Goal: Task Accomplishment & Management: Manage account settings

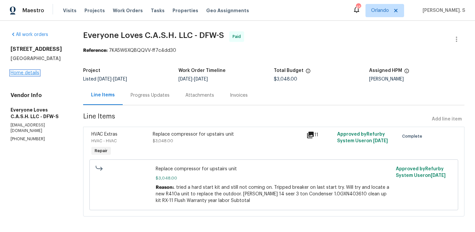
click at [24, 73] on link "Home details" at bounding box center [25, 73] width 29 height 5
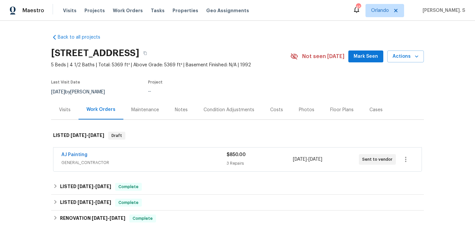
scroll to position [95, 0]
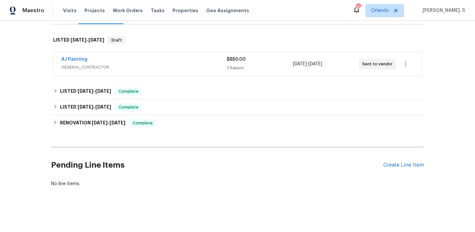
click at [388, 168] on div "Pending Line Items Create Line Item" at bounding box center [237, 165] width 373 height 31
click at [119, 69] on span "GENERAL_CONTRACTOR" at bounding box center [143, 67] width 165 height 7
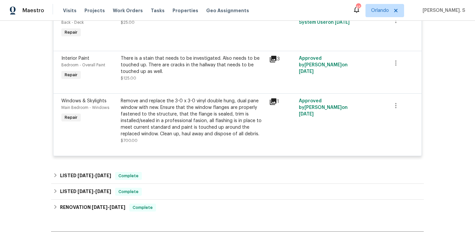
scroll to position [264, 0]
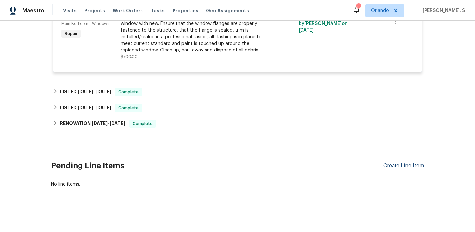
click at [405, 167] on div "Create Line Item" at bounding box center [404, 166] width 41 height 6
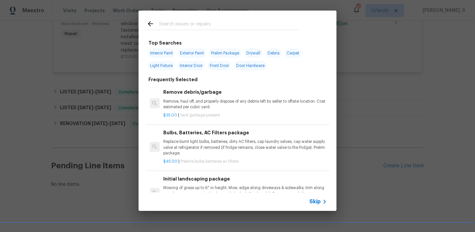
click at [196, 97] on div "Remove debris/garbage Remove, haul off, and properly dispose of any debris left…" at bounding box center [245, 98] width 164 height 21
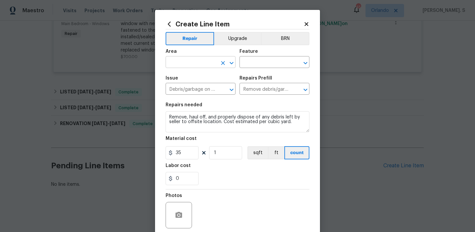
click at [233, 68] on div "​" at bounding box center [201, 63] width 70 height 10
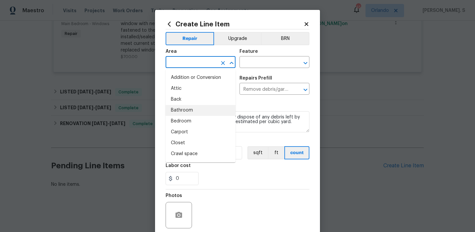
click at [177, 110] on li "Bathroom" at bounding box center [201, 110] width 70 height 11
type input "Bathroom"
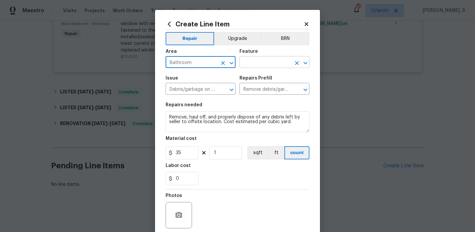
click at [307, 62] on icon "Open" at bounding box center [306, 63] width 4 height 2
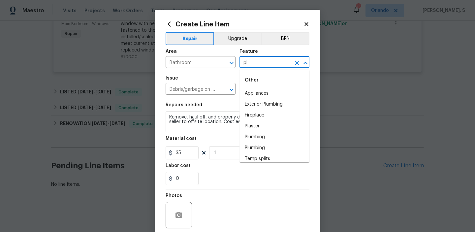
type input "p"
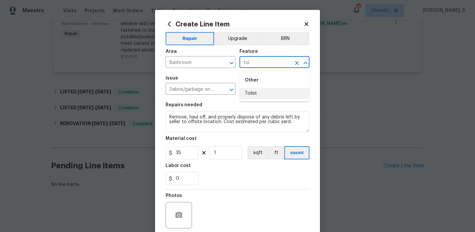
click at [283, 99] on ul "Other Toilet" at bounding box center [275, 86] width 70 height 32
click at [273, 93] on li "Toilet" at bounding box center [275, 93] width 70 height 11
click at [229, 90] on icon "Open" at bounding box center [232, 90] width 8 height 8
type input "Toilet"
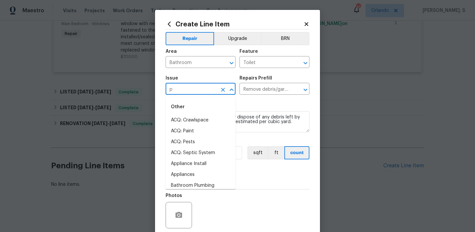
scroll to position [0, 0]
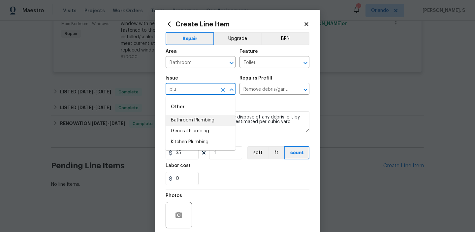
click at [216, 119] on li "Bathroom Plumbing" at bounding box center [201, 120] width 70 height 11
type input "Bathroom Plumbing"
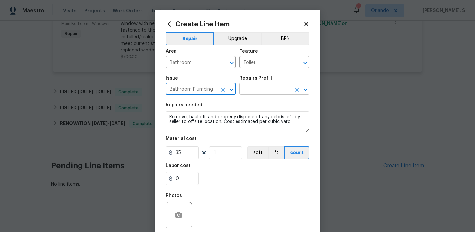
click at [308, 89] on icon "Open" at bounding box center [306, 90] width 8 height 8
type input "Bathroom Plumbing"
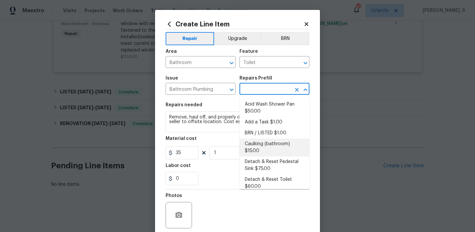
click at [255, 149] on li "Caulking (bathroom) $15.00" at bounding box center [275, 148] width 70 height 18
type input "Plumbing"
type input "Caulking (bathroom) $15.00"
type textarea "Overall Interior Caulking Package (Wet Areas) to include sinks, bathtubs, showe…"
type input "15"
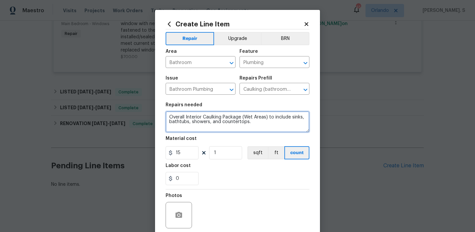
click at [235, 118] on textarea "Overall Interior Caulking Package (Wet Areas) to include sinks, bathtubs, showe…" at bounding box center [238, 121] width 144 height 21
paste textarea "The master bathroom toilet is completely clogged. Check that the angle stop is …"
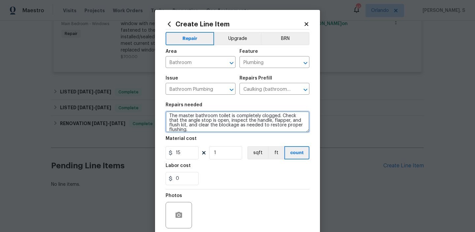
type textarea "The master bathroom toilet is completely clogged. Check that the angle stop is …"
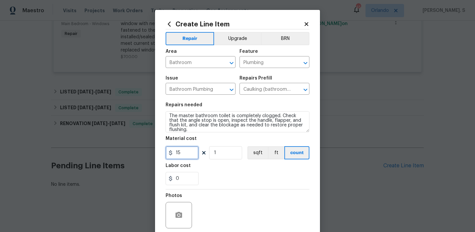
click at [179, 158] on input "15" at bounding box center [182, 152] width 33 height 13
type input "75"
click at [181, 208] on button "button" at bounding box center [179, 215] width 16 height 16
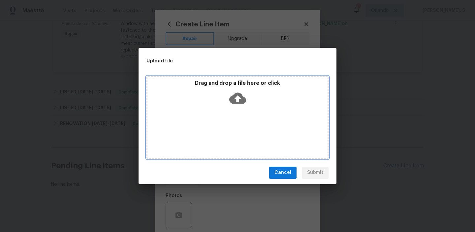
click at [245, 100] on icon at bounding box center [237, 97] width 17 height 11
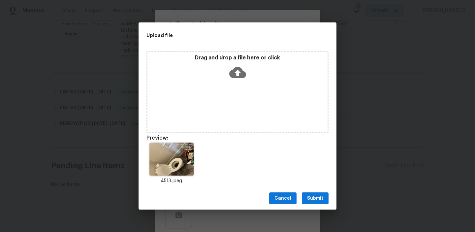
click at [306, 207] on div "Cancel Submit" at bounding box center [238, 198] width 198 height 23
click at [309, 201] on span "Submit" at bounding box center [315, 198] width 16 height 8
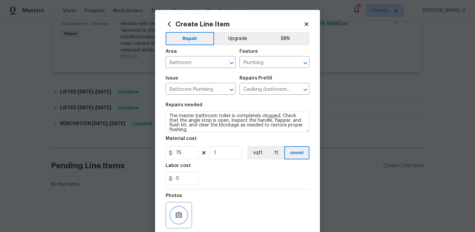
scroll to position [53, 0]
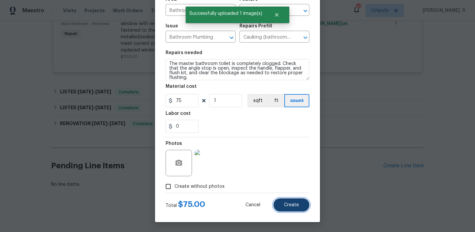
click at [298, 209] on button "Create" at bounding box center [292, 204] width 36 height 13
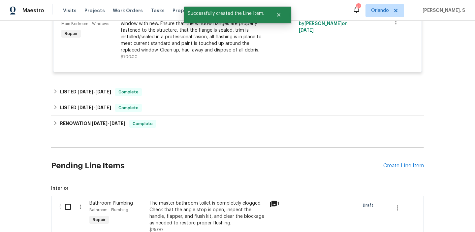
click at [77, 205] on input "checkbox" at bounding box center [70, 207] width 19 height 14
checkbox input "true"
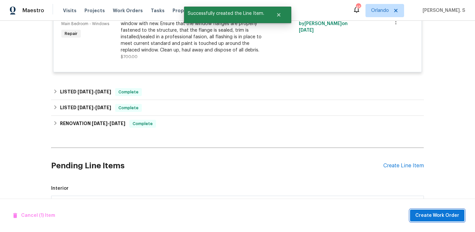
click at [424, 212] on span "Create Work Order" at bounding box center [438, 216] width 44 height 8
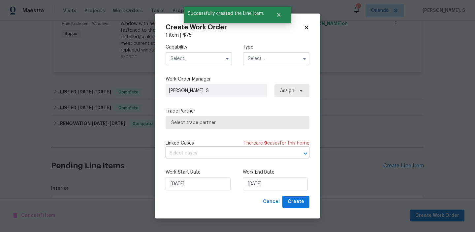
click at [198, 61] on input "text" at bounding box center [199, 58] width 67 height 13
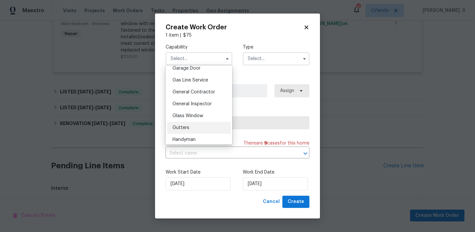
scroll to position [309, 0]
click at [195, 122] on div "Handyman" at bounding box center [198, 127] width 63 height 12
type input "Handyman"
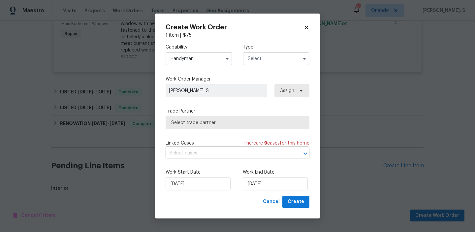
click at [270, 55] on input "text" at bounding box center [276, 58] width 67 height 13
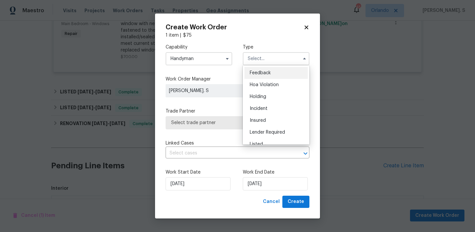
click at [268, 71] on span "Feedback" at bounding box center [260, 73] width 21 height 5
type input "Feedback"
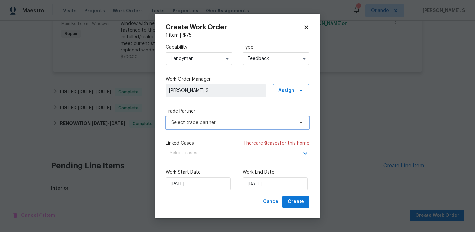
click at [233, 118] on span "Select trade partner" at bounding box center [238, 122] width 144 height 13
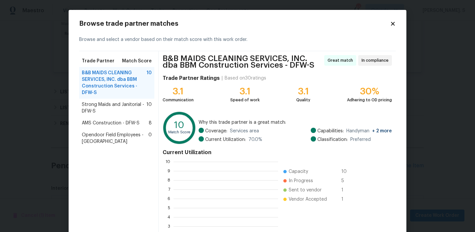
scroll to position [92, 105]
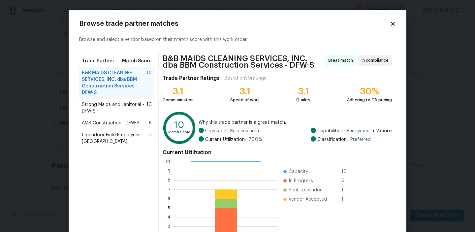
click at [122, 116] on div "Strong Maids and Janitorial - DFW-S 10" at bounding box center [116, 108] width 75 height 18
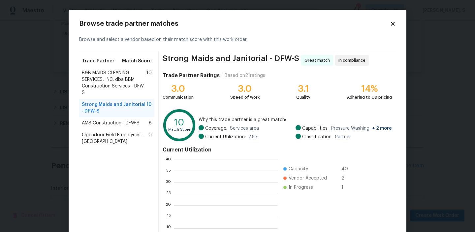
scroll to position [92, 104]
click at [119, 123] on span "AMS Construction - DFW-S" at bounding box center [111, 123] width 58 height 7
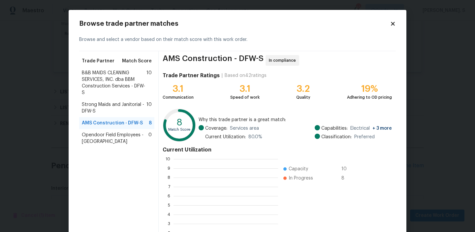
scroll to position [92, 105]
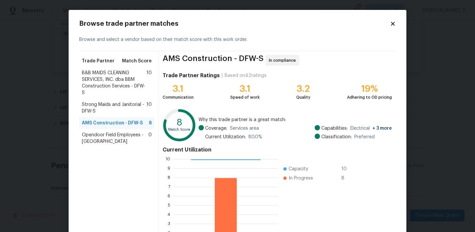
click at [118, 137] on span "Opendoor Field Employees - Dallas" at bounding box center [115, 138] width 67 height 13
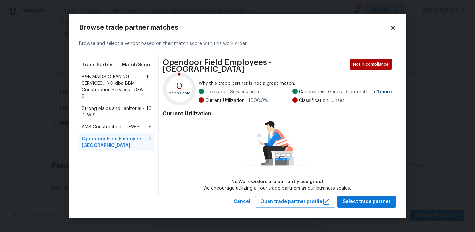
click at [113, 106] on div "Strong Maids and Janitorial - DFW-S 10" at bounding box center [116, 112] width 75 height 18
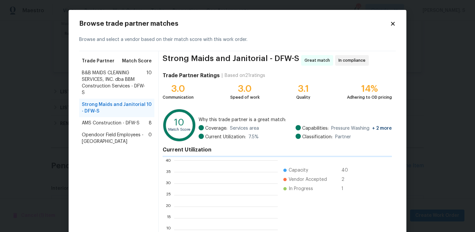
scroll to position [92, 104]
click at [110, 89] on span "B&B MAIDS CLEANING SERVICES, INC. dba BBM Construction Services - DFW-S" at bounding box center [114, 83] width 65 height 26
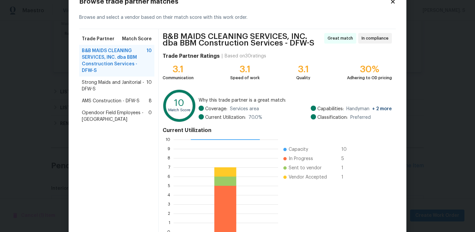
scroll to position [62, 0]
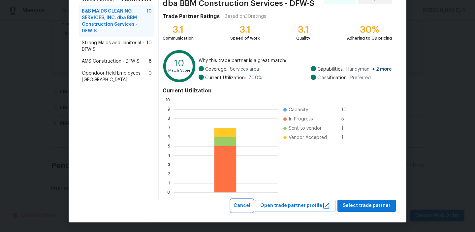
click at [248, 202] on span "Cancel" at bounding box center [242, 206] width 17 height 8
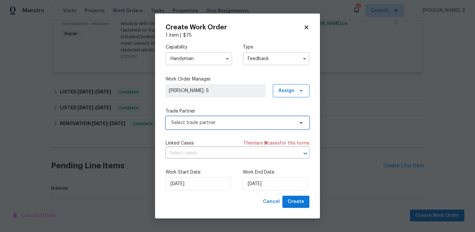
scroll to position [0, 0]
click at [205, 56] on input "Handyman" at bounding box center [199, 58] width 67 height 13
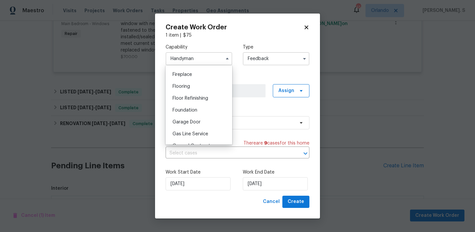
scroll to position [283, 0]
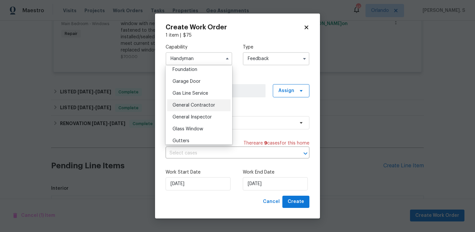
click at [201, 105] on span "General Contractor" at bounding box center [194, 105] width 43 height 5
type input "General Contractor"
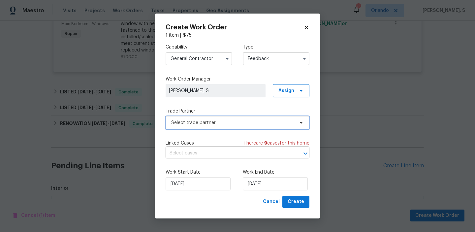
click at [230, 121] on span "Select trade partner" at bounding box center [232, 123] width 123 height 7
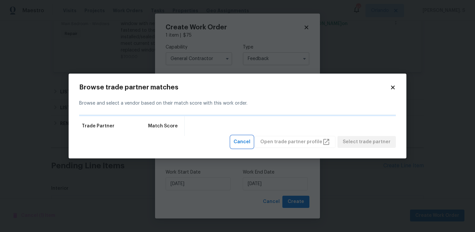
click at [253, 137] on button "Cancel" at bounding box center [242, 142] width 22 height 12
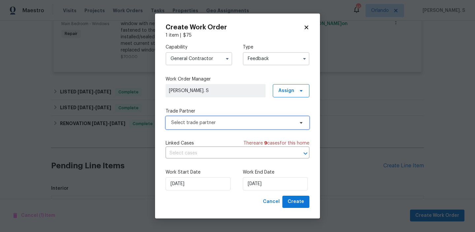
click at [223, 124] on span "Select trade partner" at bounding box center [232, 123] width 123 height 7
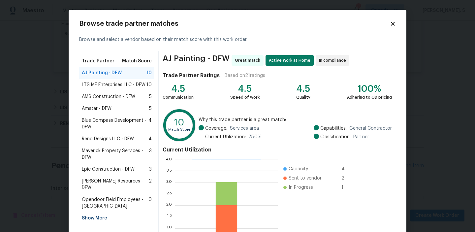
scroll to position [59, 0]
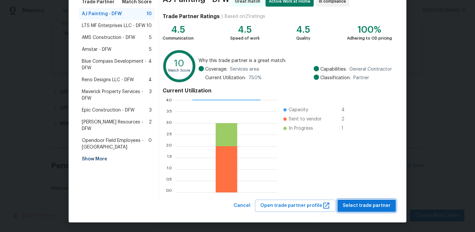
click at [360, 201] on button "Select trade partner" at bounding box center [367, 206] width 58 height 12
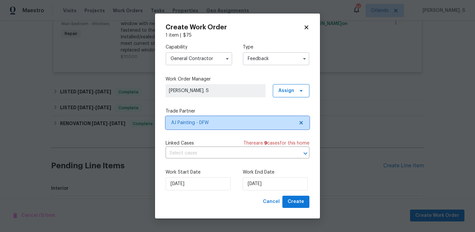
scroll to position [0, 0]
click at [230, 155] on input "text" at bounding box center [228, 153] width 125 height 10
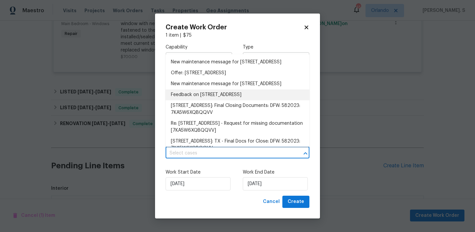
click at [198, 100] on li "Feedback on 4513 Old Pond Dr, Plano, TX 75024" at bounding box center [238, 94] width 144 height 11
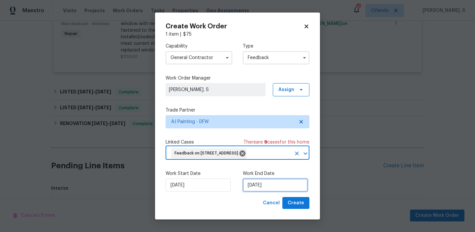
click at [249, 182] on input "8/13/2025" at bounding box center [275, 185] width 65 height 13
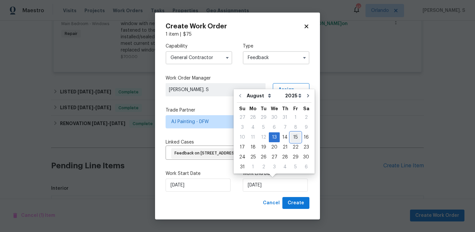
click at [296, 138] on div "15" at bounding box center [296, 137] width 11 height 9
type input "8/15/2025"
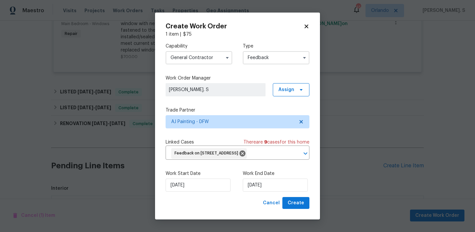
click at [300, 194] on div "Work Start Date 8/13/2025 Work End Date 8/15/2025" at bounding box center [238, 181] width 144 height 32
click at [300, 201] on span "Create" at bounding box center [296, 203] width 17 height 8
checkbox input "false"
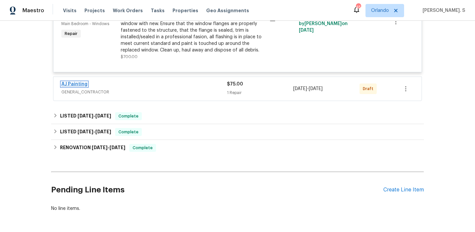
click at [82, 86] on link "AJ Painting" at bounding box center [74, 84] width 26 height 5
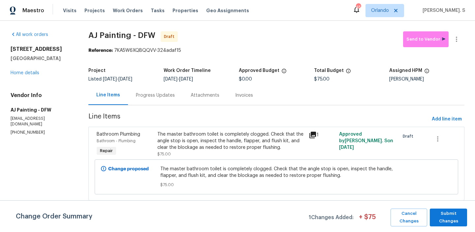
click at [154, 96] on div "Progress Updates" at bounding box center [155, 95] width 39 height 7
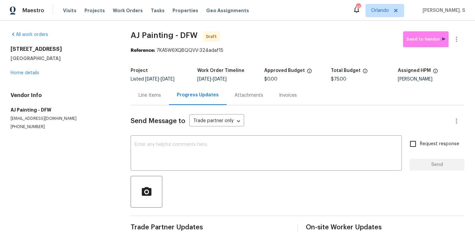
click at [142, 97] on div "Line Items" at bounding box center [150, 95] width 22 height 7
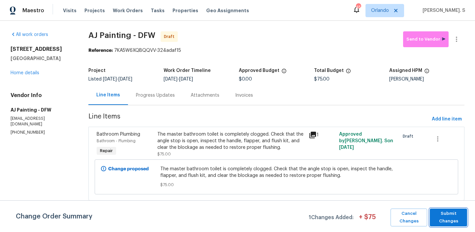
click at [451, 218] on span "Submit Changes" at bounding box center [449, 217] width 31 height 15
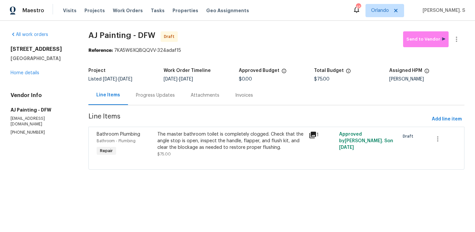
click at [151, 95] on div "Progress Updates" at bounding box center [155, 95] width 39 height 7
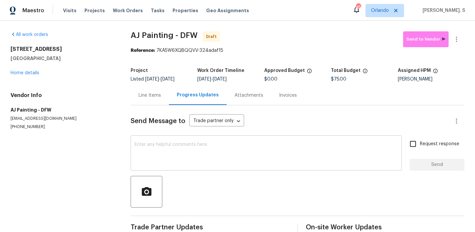
click at [193, 147] on textarea at bounding box center [267, 153] width 264 height 23
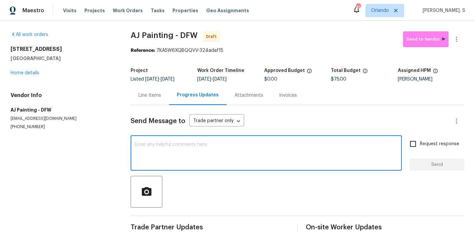
click at [181, 149] on textarea at bounding box center [267, 153] width 264 height 23
paste textarea "Hi, this is Glory with Opendoor. I’m confirming you received the WO for the pro…"
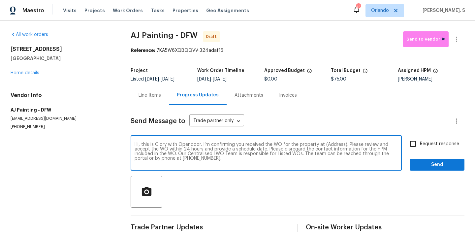
click at [330, 149] on textarea "Hi, this is Glory with Opendoor. I’m confirming you received the WO for the pro…" at bounding box center [267, 153] width 264 height 23
click at [331, 146] on textarea "Hi, this is Glory with Opendoor. I’m confirming you received the WO for the pro…" at bounding box center [267, 153] width 264 height 23
paste textarea "4513 Old Pond Dr, Plano, TX 75024"
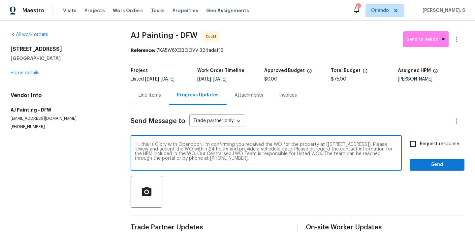
type textarea "Hi, this is Glory with Opendoor. I’m confirming you received the WO for the pro…"
click at [462, 38] on button "button" at bounding box center [457, 39] width 16 height 16
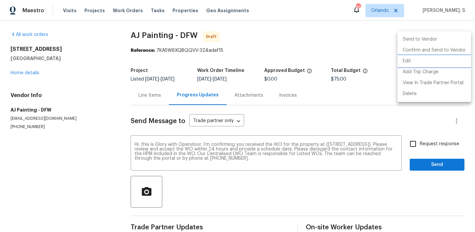
click at [430, 60] on li "Edit" at bounding box center [435, 61] width 74 height 11
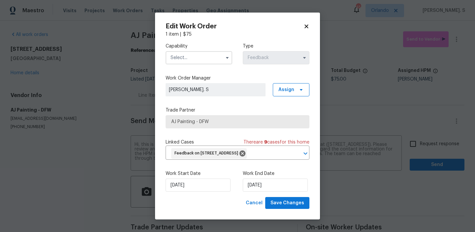
click at [221, 56] on input "text" at bounding box center [199, 57] width 67 height 13
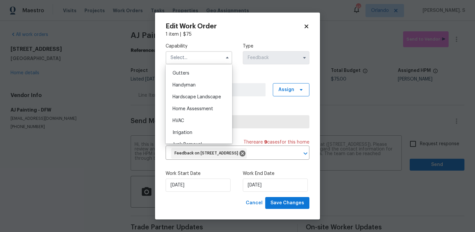
scroll to position [348, 0]
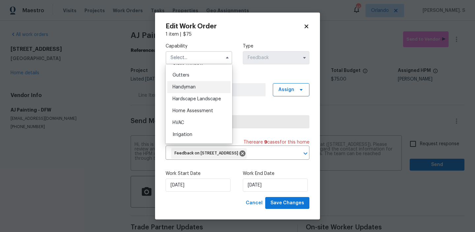
click at [218, 85] on div "Handyman" at bounding box center [198, 87] width 63 height 12
type input "Handyman"
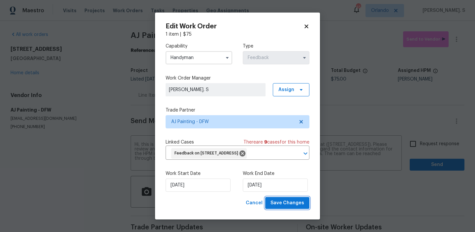
click at [276, 207] on span "Save Changes" at bounding box center [288, 203] width 34 height 8
click at [419, 140] on input "Request response" at bounding box center [413, 144] width 14 height 14
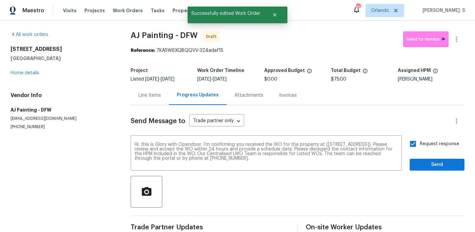
click at [419, 140] on input "Request response" at bounding box center [413, 144] width 14 height 14
click at [418, 143] on input "Request response" at bounding box center [413, 144] width 14 height 14
checkbox input "true"
click at [428, 170] on button "Send" at bounding box center [437, 165] width 55 height 12
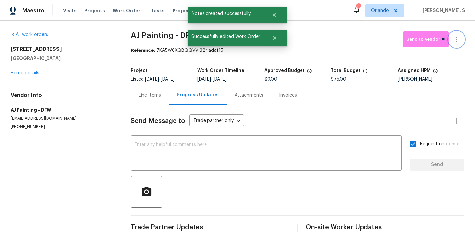
click at [459, 40] on icon "button" at bounding box center [457, 39] width 8 height 8
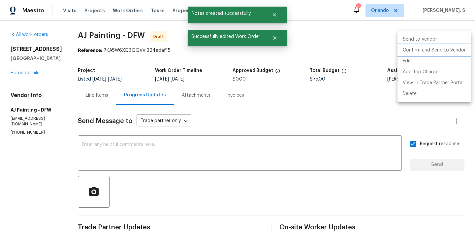
click at [458, 52] on li "Confirm and Send to Vendor" at bounding box center [435, 50] width 74 height 11
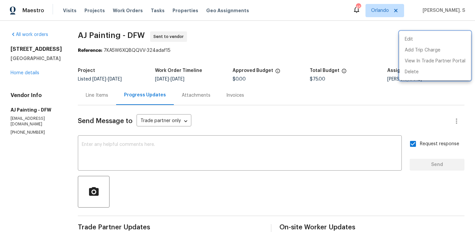
click at [141, 28] on div at bounding box center [237, 116] width 475 height 232
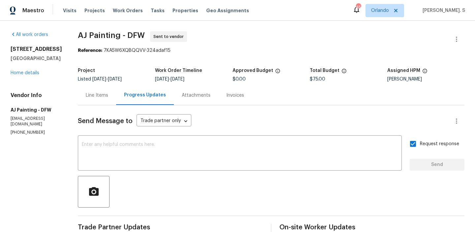
click at [141, 28] on div "Edit Add Trip Charge View In Trade Partner Portal Delete" at bounding box center [237, 116] width 475 height 232
click at [141, 28] on div "All work orders 4513 Old Pond Dr Plano, TX 75024 Home details Vendor Info AJ Pa…" at bounding box center [237, 159] width 475 height 277
copy span "AJ Painting - DFW"
drag, startPoint x: 108, startPoint y: 51, endPoint x: 216, endPoint y: 51, distance: 108.3
click at [216, 51] on div "Reference: 7KA5W6XQBQQVV-324adaf15" at bounding box center [271, 50] width 387 height 7
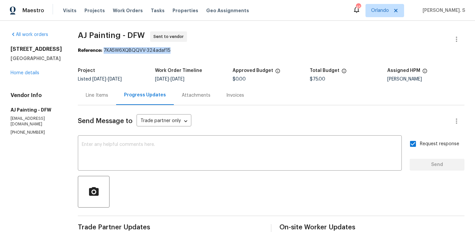
copy div "7KA5W6XQBQQVV-324adaf15"
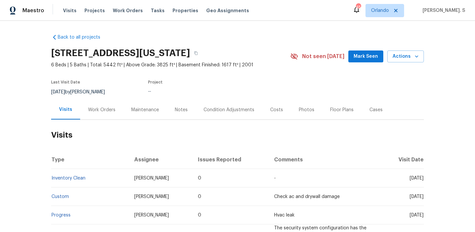
click at [104, 113] on div "Work Orders" at bounding box center [101, 109] width 43 height 19
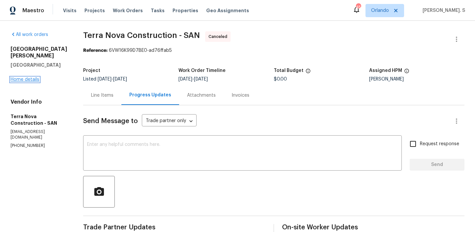
click at [21, 77] on link "Home details" at bounding box center [25, 79] width 29 height 5
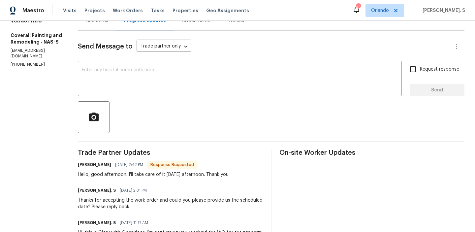
scroll to position [75, 0]
click at [187, 86] on textarea at bounding box center [240, 78] width 316 height 23
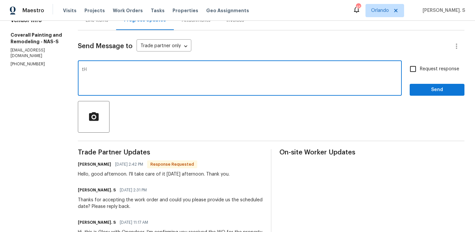
type textarea "t"
type textarea "Thanks for scheduling it. Kindly keep us posted with the updates tomorrow."
click at [420, 72] on input "Request response" at bounding box center [413, 69] width 14 height 14
checkbox input "true"
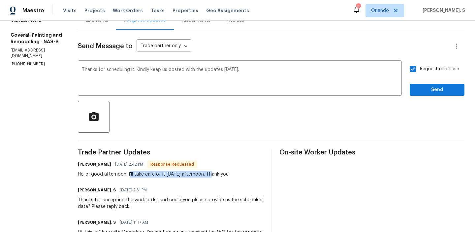
copy div "'ll take care of it tomorrow afternoon."
drag, startPoint x: 159, startPoint y: 174, endPoint x: 241, endPoint y: 175, distance: 81.9
click at [230, 175] on div "Hello, good afternoon. I'll take care of it tomorrow afternoon. Thank you." at bounding box center [154, 174] width 152 height 7
click at [424, 89] on span "Send" at bounding box center [437, 90] width 44 height 8
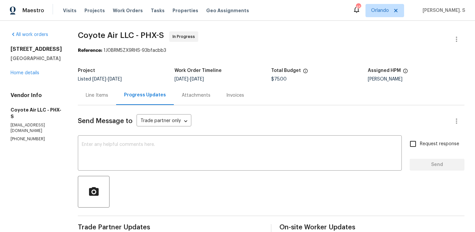
click at [29, 70] on div "10116 W Clair Dr Sun City, AZ 85351 Home details" at bounding box center [37, 61] width 52 height 30
click at [29, 76] on div "10116 W Clair Dr Sun City, AZ 85351 Home details" at bounding box center [37, 61] width 52 height 30
click at [29, 74] on link "Home details" at bounding box center [25, 73] width 29 height 5
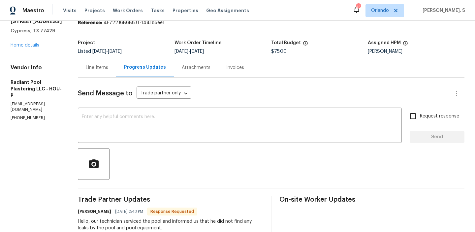
scroll to position [63, 0]
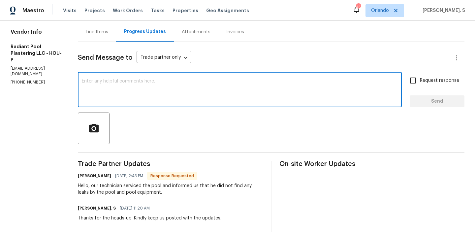
click at [197, 100] on textarea at bounding box center [240, 90] width 316 height 23
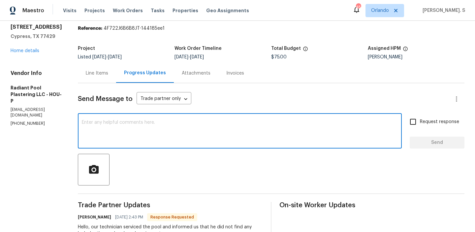
scroll to position [20, 0]
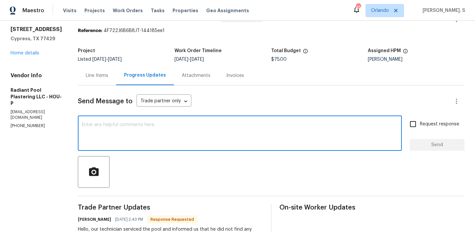
click at [116, 80] on div "Line Items" at bounding box center [97, 75] width 38 height 19
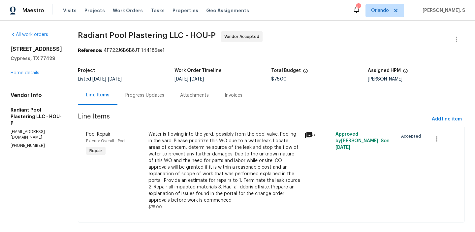
click at [194, 155] on div "Water is flowing into the yard, possibly from the pool valve. Pooling in the ya…" at bounding box center [225, 167] width 152 height 73
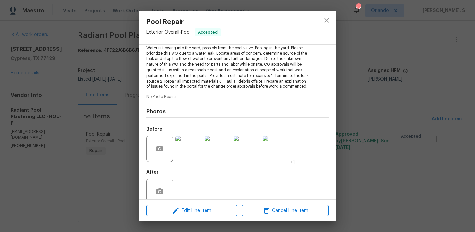
scroll to position [94, 0]
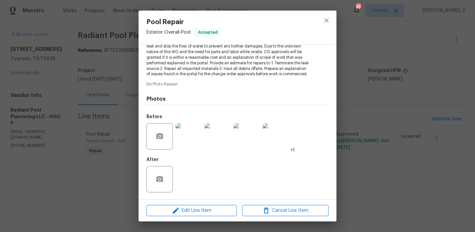
click at [209, 144] on img at bounding box center [218, 136] width 26 height 26
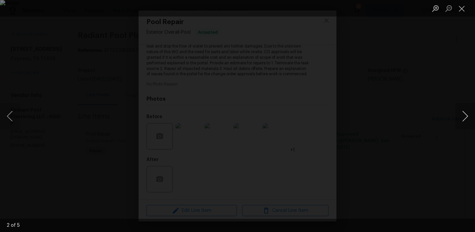
click at [458, 108] on button "Next image" at bounding box center [466, 116] width 20 height 26
click at [464, 10] on button "Close lightbox" at bounding box center [462, 9] width 13 height 12
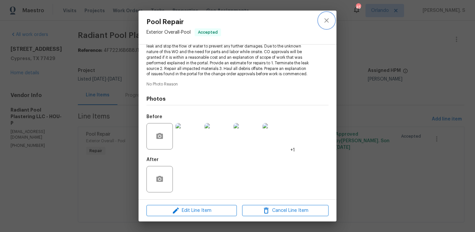
click at [327, 22] on icon "close" at bounding box center [327, 21] width 8 height 8
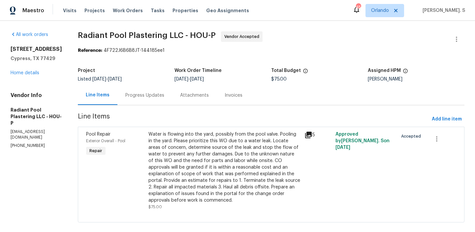
click at [152, 88] on div "Progress Updates" at bounding box center [145, 95] width 55 height 19
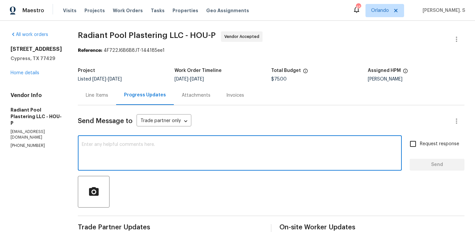
click at [155, 147] on textarea at bounding box center [240, 153] width 316 height 23
type textarea "L"
type textarea "t"
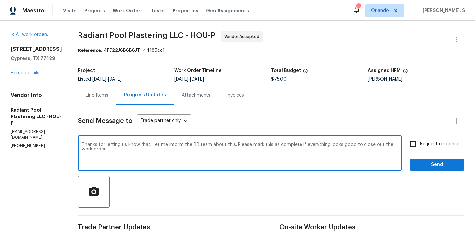
drag, startPoint x: 158, startPoint y: 144, endPoint x: 240, endPoint y: 144, distance: 82.2
click at [240, 144] on textarea "Thanks for letting us know that. Let me inform the BR team about this. Please m…" at bounding box center [240, 153] width 316 height 23
type textarea "Thanks for letting us know that. Please mark this as complete if everything loo…"
click at [427, 148] on label "Request response" at bounding box center [432, 144] width 53 height 14
click at [420, 148] on input "Request response" at bounding box center [413, 144] width 14 height 14
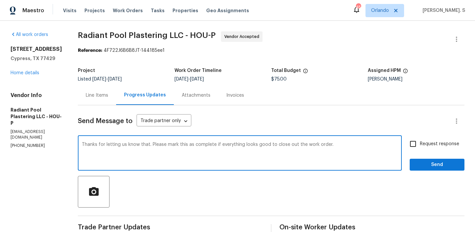
checkbox input "true"
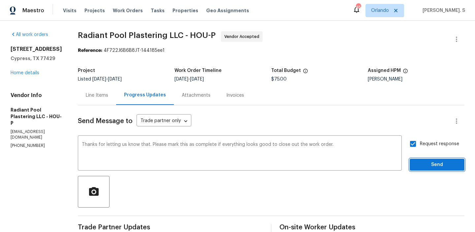
click at [426, 159] on button "Send" at bounding box center [437, 165] width 55 height 12
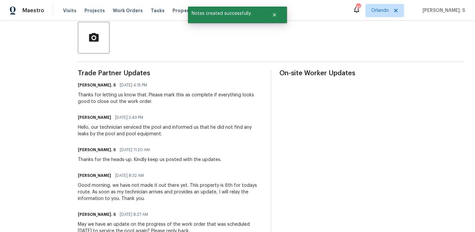
scroll to position [179, 0]
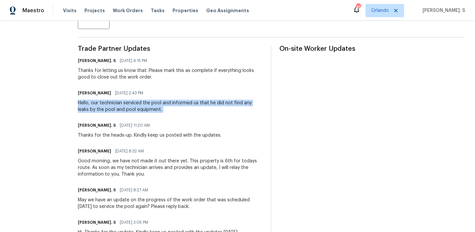
click at [105, 108] on div "Hello, our technician serviced the pool and informed us that he did not find an…" at bounding box center [170, 106] width 185 height 13
drag, startPoint x: 99, startPoint y: 104, endPoint x: 196, endPoint y: 106, distance: 96.4
click at [196, 106] on div "Hello, our technician serviced the pool and informed us that he did not find an…" at bounding box center [170, 106] width 185 height 13
copy div "our technician serviced the pool and informed us that he did not find any leaks…"
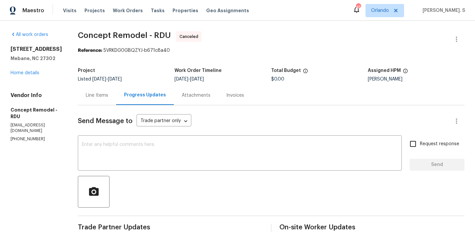
click at [34, 76] on div "[STREET_ADDRESS][PERSON_NAME] Home details" at bounding box center [37, 61] width 52 height 30
click at [32, 75] on link "Home details" at bounding box center [25, 73] width 29 height 5
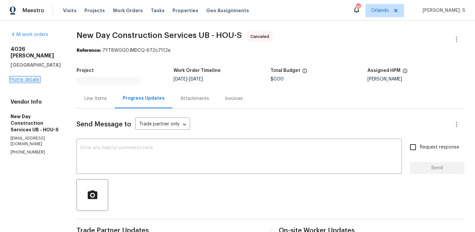
click at [26, 77] on link "Home details" at bounding box center [25, 79] width 29 height 5
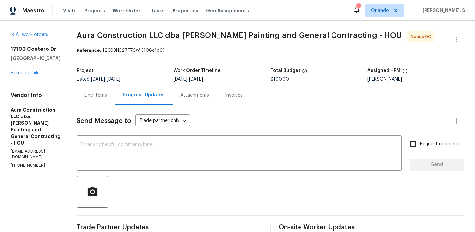
click at [85, 96] on div "Line Items" at bounding box center [96, 95] width 22 height 7
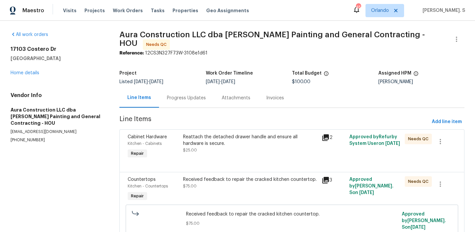
click at [211, 144] on div "Reattach the detached drawer handle and ensure all hardware is secure." at bounding box center [250, 140] width 135 height 13
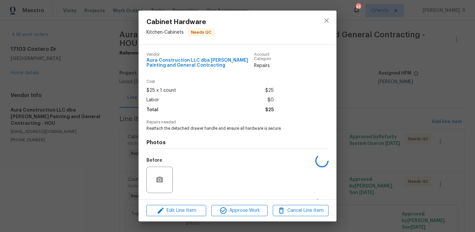
scroll to position [43, 0]
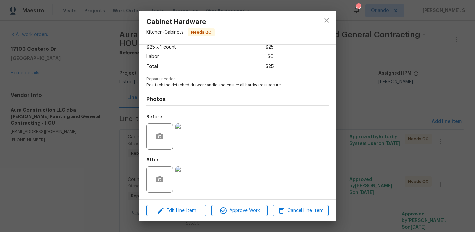
click at [192, 179] on img at bounding box center [189, 179] width 26 height 26
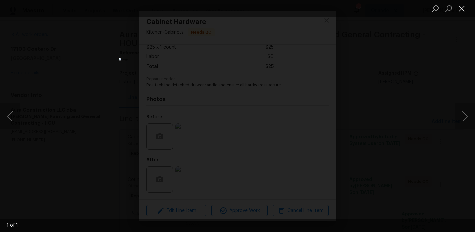
click at [462, 10] on button "Close lightbox" at bounding box center [462, 9] width 13 height 12
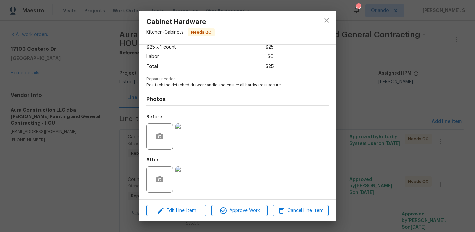
click at [193, 135] on img at bounding box center [189, 136] width 26 height 26
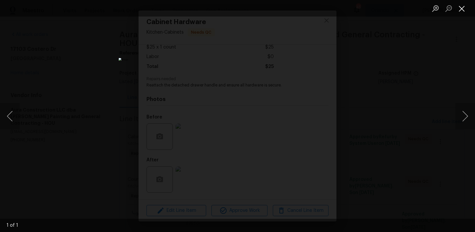
click at [465, 9] on button "Close lightbox" at bounding box center [462, 9] width 13 height 12
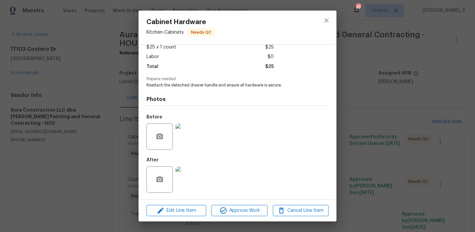
click at [197, 183] on img at bounding box center [189, 179] width 26 height 26
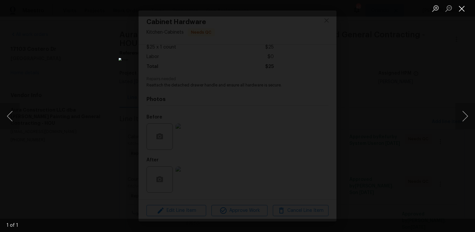
click at [464, 6] on button "Close lightbox" at bounding box center [462, 9] width 13 height 12
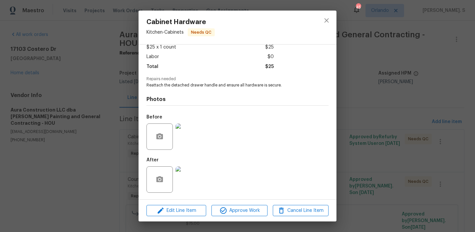
click at [321, 29] on div at bounding box center [327, 28] width 20 height 34
click at [332, 15] on button "close" at bounding box center [327, 21] width 16 height 16
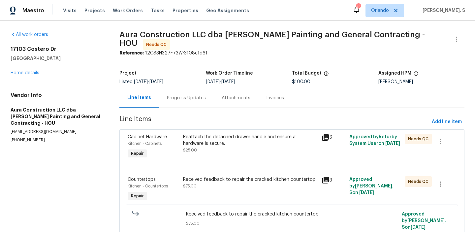
click at [271, 132] on div "Reattach the detached drawer handle and ensure all hardware is secure. $25.00" at bounding box center [250, 147] width 139 height 30
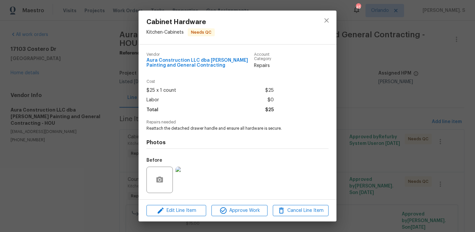
click at [179, 177] on img at bounding box center [189, 180] width 26 height 26
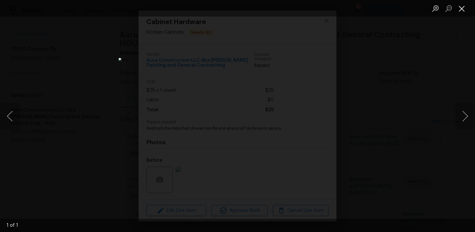
click at [466, 3] on button "Close lightbox" at bounding box center [462, 9] width 13 height 12
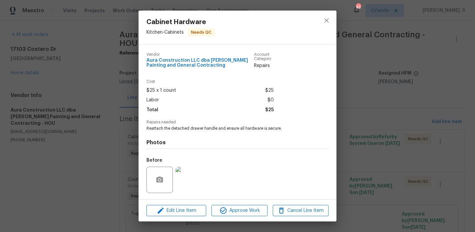
click at [335, 18] on div at bounding box center [327, 28] width 20 height 34
click at [325, 20] on icon "close" at bounding box center [327, 21] width 8 height 8
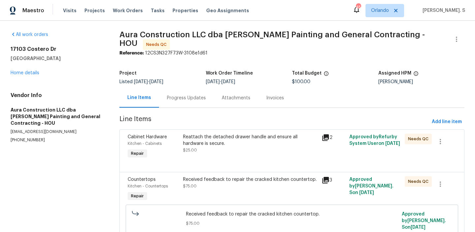
scroll to position [23, 0]
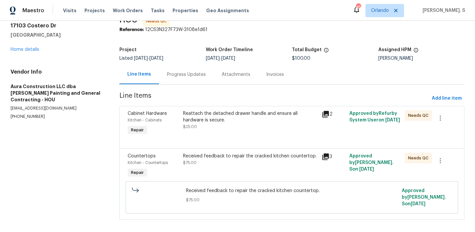
click at [249, 158] on div "Received feedback to repair the cracked kitchen countertop. $75.00" at bounding box center [250, 159] width 135 height 13
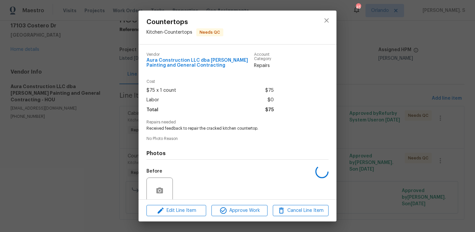
scroll to position [54, 0]
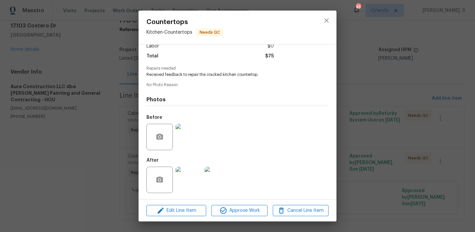
click at [204, 137] on div "Before" at bounding box center [238, 132] width 182 height 43
click at [189, 137] on img at bounding box center [189, 137] width 26 height 26
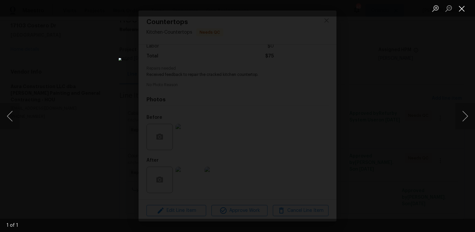
click at [466, 10] on button "Close lightbox" at bounding box center [462, 9] width 13 height 12
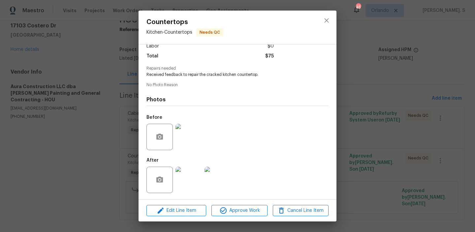
click at [195, 188] on img at bounding box center [189, 180] width 26 height 26
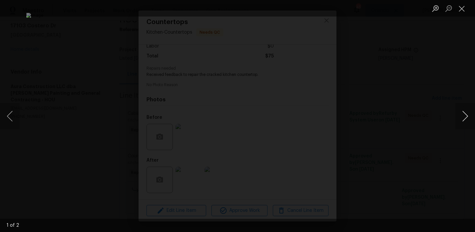
click at [464, 115] on button "Next image" at bounding box center [466, 116] width 20 height 26
click at [462, 5] on button "Close lightbox" at bounding box center [462, 9] width 13 height 12
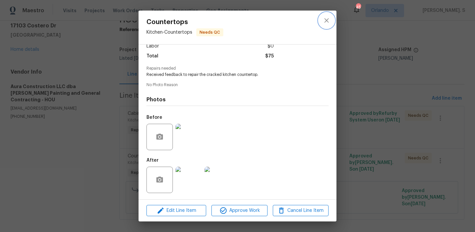
click at [325, 22] on icon "close" at bounding box center [327, 21] width 8 height 8
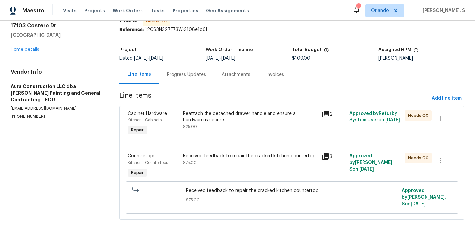
click at [239, 158] on div "Received feedback to repair the cracked kitchen countertop. $75.00" at bounding box center [250, 159] width 135 height 13
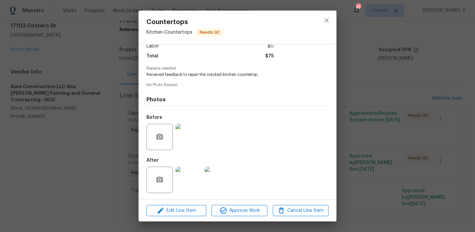
click at [185, 182] on img at bounding box center [189, 180] width 26 height 26
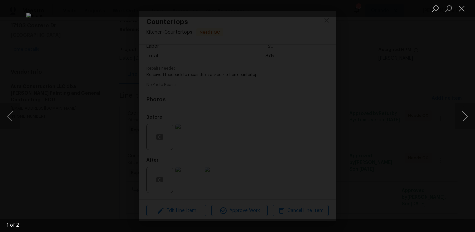
click at [465, 113] on button "Next image" at bounding box center [466, 116] width 20 height 26
click at [463, 9] on button "Close lightbox" at bounding box center [462, 9] width 13 height 12
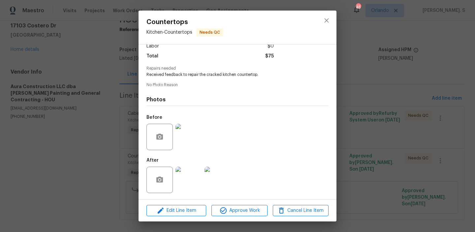
click at [192, 131] on img at bounding box center [189, 137] width 26 height 26
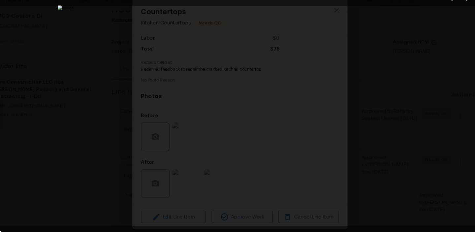
click at [445, 21] on div "Lightbox" at bounding box center [237, 116] width 475 height 232
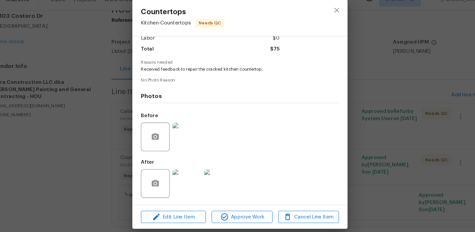
click at [445, 21] on div "Lightbox" at bounding box center [237, 116] width 475 height 232
click at [326, 24] on icon "close" at bounding box center [327, 21] width 8 height 8
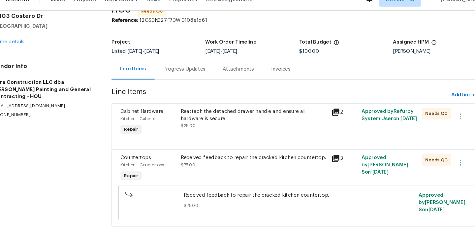
click at [207, 111] on div "Reattach the detached drawer handle and ensure all hardware is secure." at bounding box center [250, 116] width 135 height 13
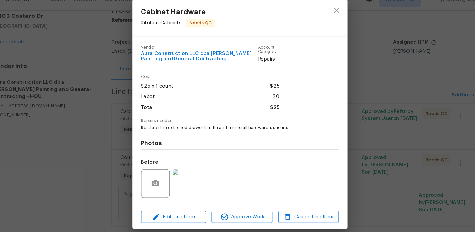
scroll to position [43, 0]
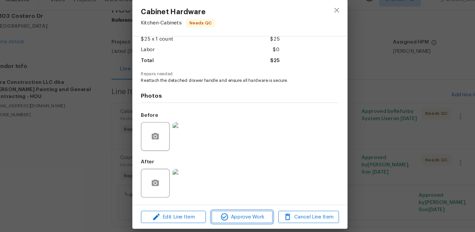
click at [230, 207] on span "Approve Work" at bounding box center [240, 211] width 52 height 8
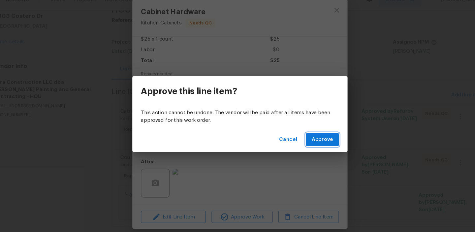
click at [311, 139] on span "Approve" at bounding box center [314, 139] width 20 height 8
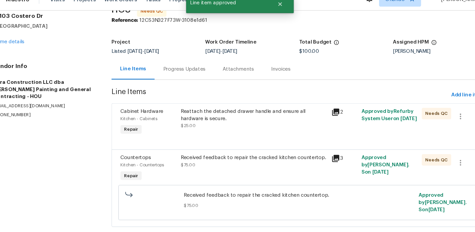
click at [185, 72] on div "Progress Updates" at bounding box center [186, 74] width 39 height 7
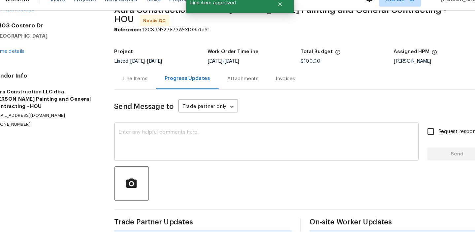
click at [186, 130] on textarea at bounding box center [262, 141] width 272 height 23
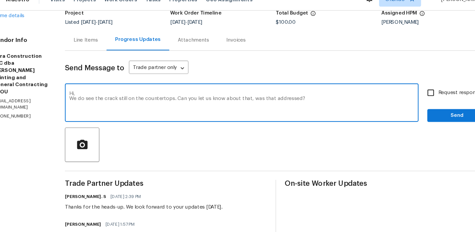
scroll to position [76, 0]
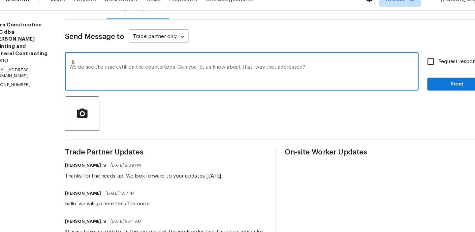
type textarea "Hi, We do see the crack still on the countertops. Can you let us know about tha…"
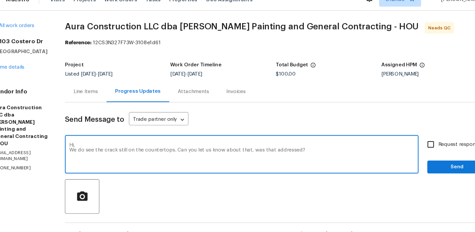
click at [433, 149] on label "Request response" at bounding box center [432, 144] width 53 height 14
click at [420, 149] on input "Request response" at bounding box center [413, 144] width 14 height 14
checkbox input "true"
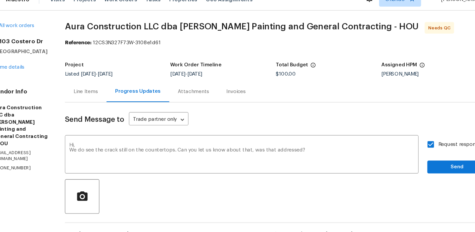
click at [432, 155] on div "Request response Send" at bounding box center [437, 154] width 55 height 34
click at [430, 165] on span "Send" at bounding box center [437, 165] width 44 height 8
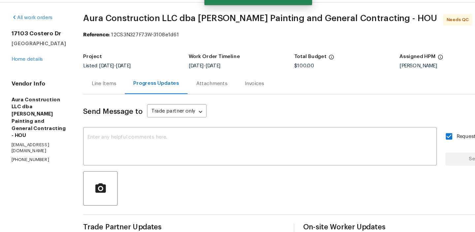
scroll to position [2, 0]
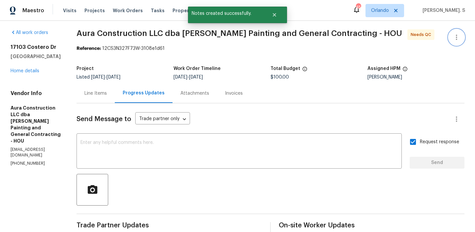
click at [452, 34] on button "button" at bounding box center [457, 37] width 16 height 16
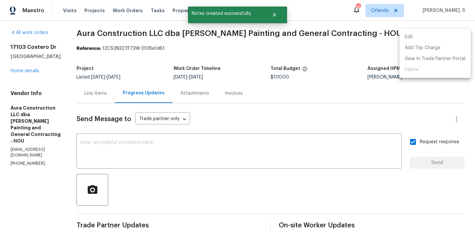
click at [435, 34] on li "Edit" at bounding box center [435, 37] width 71 height 11
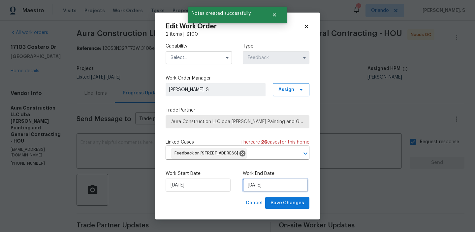
click at [244, 185] on input "[DATE]" at bounding box center [275, 185] width 65 height 13
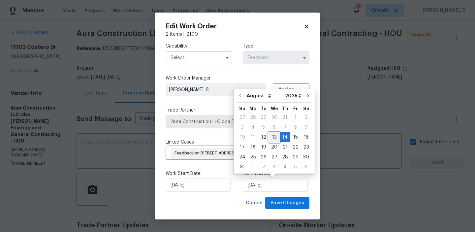
click at [270, 137] on div "13" at bounding box center [274, 137] width 11 height 9
type input "[DATE]"
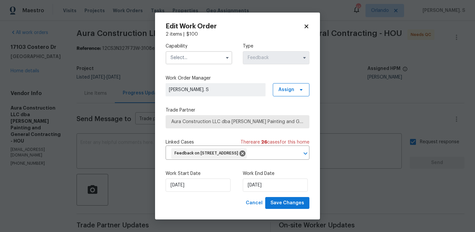
click at [178, 55] on input "text" at bounding box center [199, 57] width 67 height 13
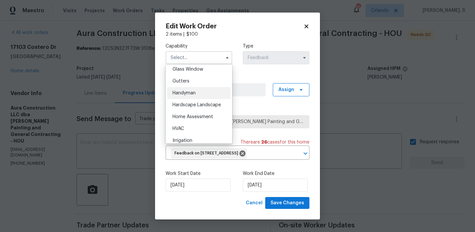
scroll to position [337, 0]
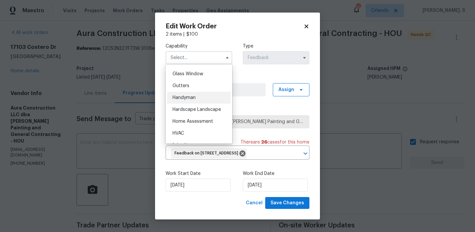
click at [190, 94] on div "Handyman" at bounding box center [198, 98] width 63 height 12
type input "Handyman"
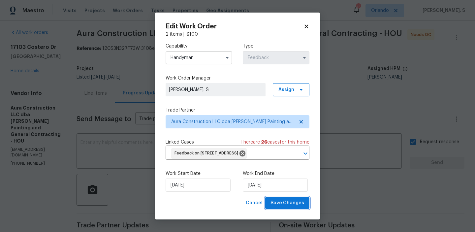
click at [296, 207] on span "Save Changes" at bounding box center [288, 203] width 34 height 8
click at [79, 91] on body "Maestro Visits Projects Work Orders Tasks Properties Geo Assignments 45 [PERSON…" at bounding box center [237, 116] width 475 height 232
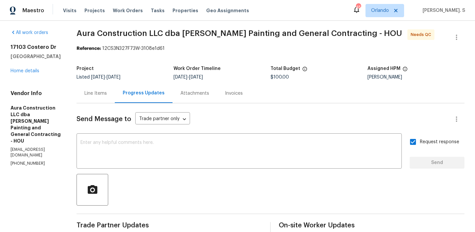
click at [85, 91] on div "Line Items" at bounding box center [96, 93] width 22 height 7
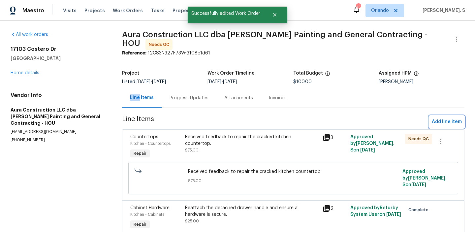
click at [435, 119] on span "Add line item" at bounding box center [447, 122] width 30 height 8
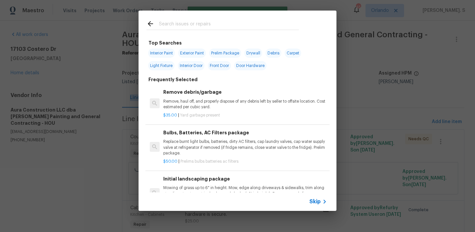
click at [263, 102] on p "Remove, haul off, and properly dispose of any debris left by seller to offsite …" at bounding box center [245, 104] width 164 height 11
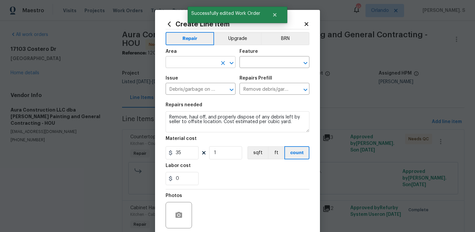
click at [234, 64] on icon "Open" at bounding box center [232, 63] width 8 height 8
click at [203, 82] on li "Kitchen" at bounding box center [201, 77] width 70 height 11
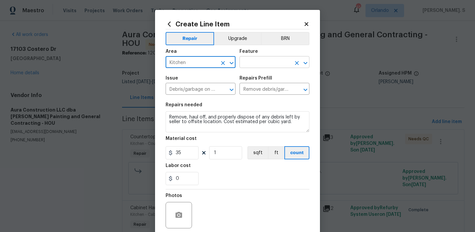
click at [306, 62] on icon "Open" at bounding box center [306, 63] width 8 height 8
type input "Kitchen"
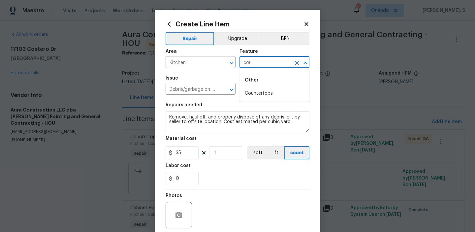
click at [277, 88] on div "Other" at bounding box center [275, 80] width 70 height 16
click at [273, 91] on li "Countertops" at bounding box center [275, 93] width 70 height 11
type input "Countertops"
click at [233, 111] on div "Repairs needed" at bounding box center [238, 107] width 144 height 9
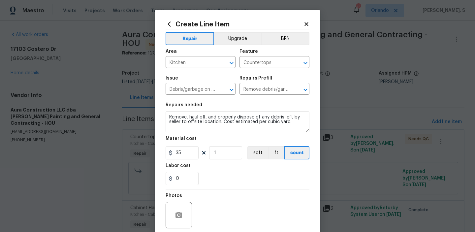
click at [233, 111] on div "Repairs needed" at bounding box center [238, 107] width 144 height 9
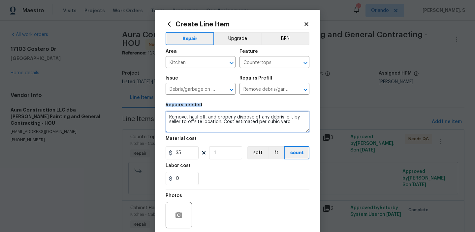
click at [228, 114] on textarea "Remove, haul off, and properly dispose of any debris left by seller to offsite …" at bounding box center [238, 121] width 144 height 21
type textarea "Waiting for TP's confirmation on the countertops crack"
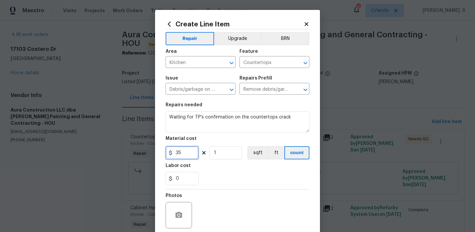
click at [184, 157] on input "35" at bounding box center [182, 152] width 33 height 13
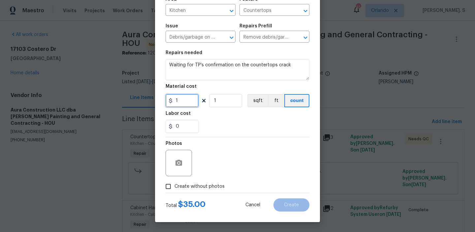
type input "1"
click at [193, 191] on label "Create without photos" at bounding box center [193, 186] width 63 height 13
click at [175, 191] on input "Create without photos" at bounding box center [168, 186] width 13 height 13
checkbox input "true"
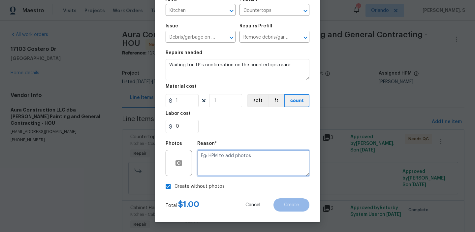
click at [249, 166] on textarea at bounding box center [253, 163] width 112 height 26
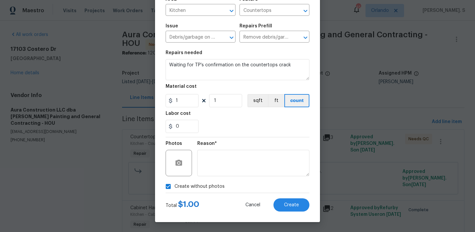
click at [295, 198] on div "Total $ 1.00 Cancel Create" at bounding box center [238, 202] width 144 height 18
click at [297, 201] on button "Create" at bounding box center [292, 204] width 36 height 13
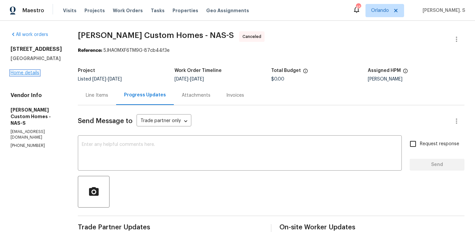
click at [29, 73] on link "Home details" at bounding box center [25, 73] width 29 height 5
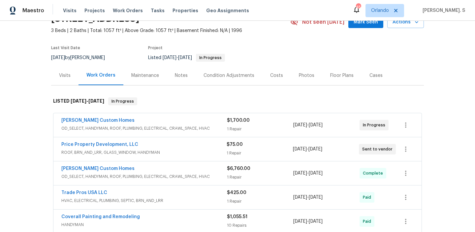
scroll to position [35, 0]
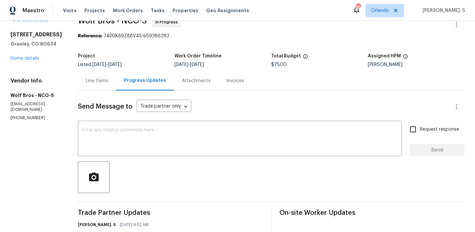
scroll to position [49, 0]
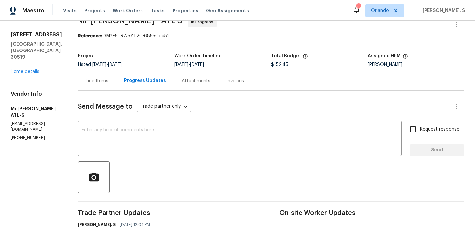
scroll to position [31, 0]
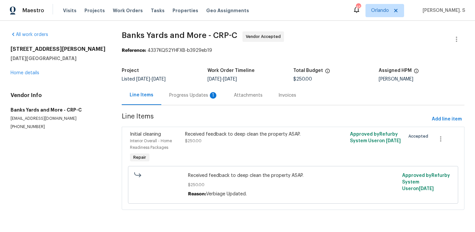
click at [200, 96] on div "Progress Updates 1" at bounding box center [193, 95] width 49 height 7
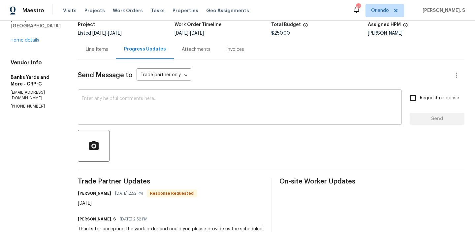
scroll to position [53, 0]
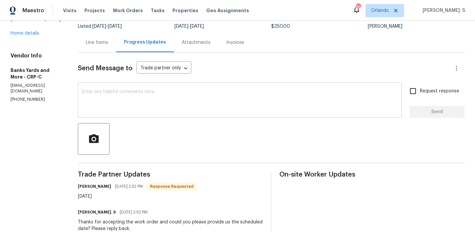
click at [199, 94] on textarea at bounding box center [240, 100] width 316 height 23
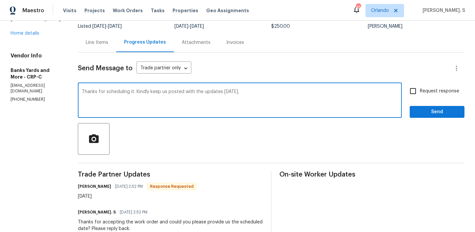
type textarea "Thanks for scheduling it. Kindly keep us posted with the updates [DATE]."
click at [121, 200] on div "Trade Partner Updates [PERSON_NAME] [DATE] 2:52 PM Response Requested [DATE] Gl…" at bounding box center [170, 234] width 185 height 127
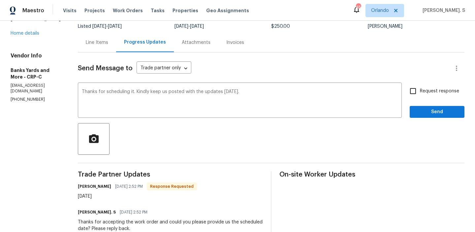
click at [121, 200] on div "Trade Partner Updates [PERSON_NAME] [DATE] 2:52 PM Response Requested [DATE] Gl…" at bounding box center [170, 234] width 185 height 127
copy div "[DATE]"
click at [421, 93] on span "Request response" at bounding box center [439, 91] width 39 height 7
click at [420, 93] on input "Request response" at bounding box center [413, 91] width 14 height 14
checkbox input "true"
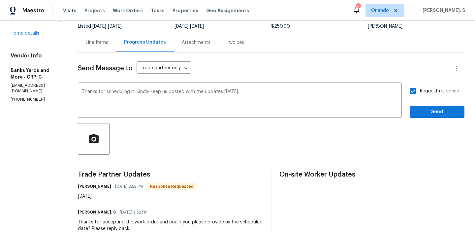
click at [421, 121] on div "Send Message to Trade partner only Trade partner only ​ Thanks for scheduling i…" at bounding box center [271, 176] width 387 height 246
click at [421, 108] on span "Send" at bounding box center [437, 112] width 44 height 8
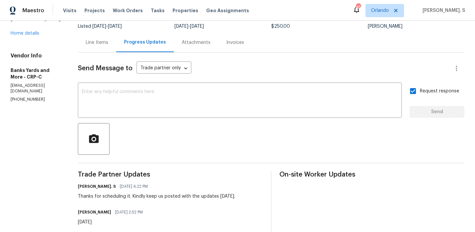
drag, startPoint x: 147, startPoint y: 194, endPoint x: 264, endPoint y: 186, distance: 117.5
drag, startPoint x: 146, startPoint y: 197, endPoint x: 244, endPoint y: 194, distance: 97.4
click at [244, 195] on div "[PERSON_NAME]. S [DATE] 4:22 PM Thanks for scheduling it. Kindly keep us posted…" at bounding box center [170, 191] width 185 height 18
copy div "keep us posted with the updates [DATE]."
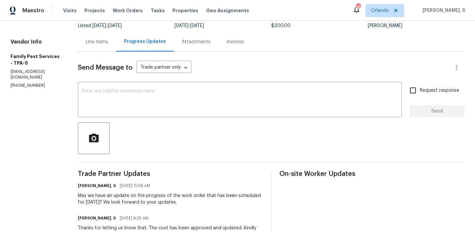
scroll to position [66, 0]
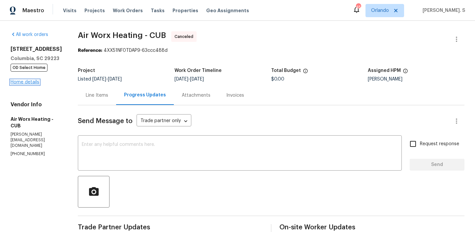
click at [33, 85] on link "Home details" at bounding box center [25, 82] width 29 height 5
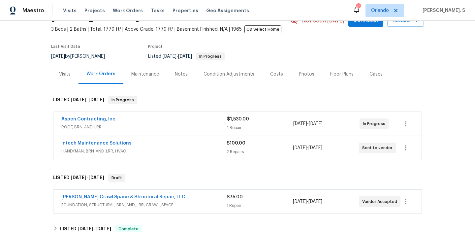
scroll to position [73, 0]
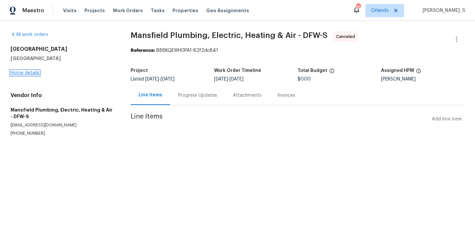
click at [16, 71] on link "Home details" at bounding box center [25, 73] width 29 height 5
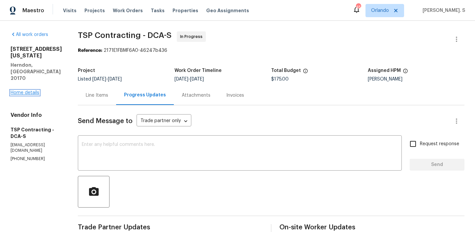
click at [36, 90] on link "Home details" at bounding box center [25, 92] width 29 height 5
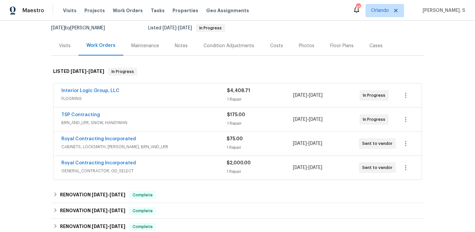
scroll to position [65, 0]
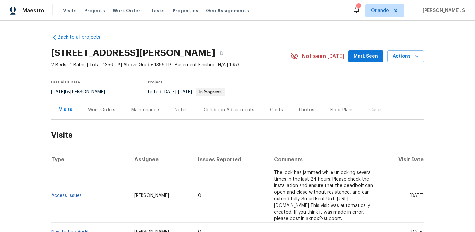
click at [98, 110] on div "Work Orders" at bounding box center [101, 110] width 27 height 7
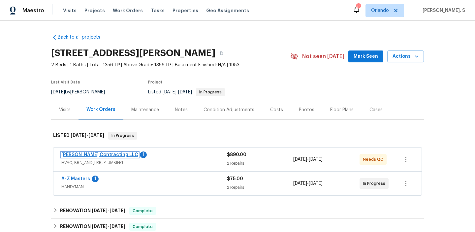
click at [92, 153] on link "[PERSON_NAME] Contracting LLC" at bounding box center [99, 155] width 77 height 5
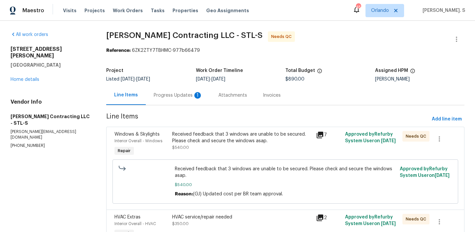
click at [176, 95] on div "Progress Updates 1" at bounding box center [178, 95] width 49 height 7
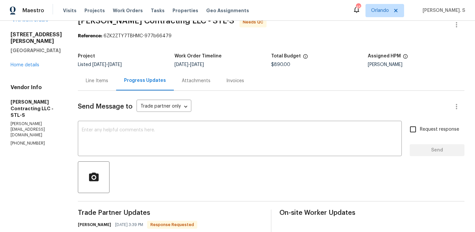
scroll to position [25, 0]
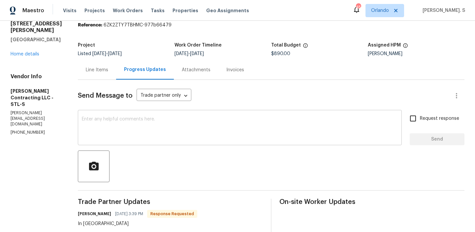
click at [186, 124] on textarea at bounding box center [240, 128] width 316 height 23
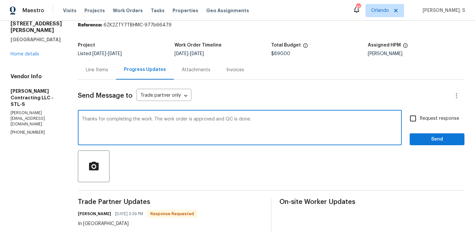
type textarea "Thanks for completing the work. The work order is approved and QC is done."
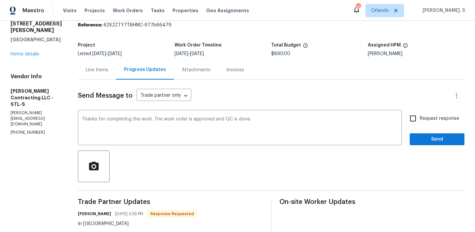
copy div "In [GEOGRAPHIC_DATA]"
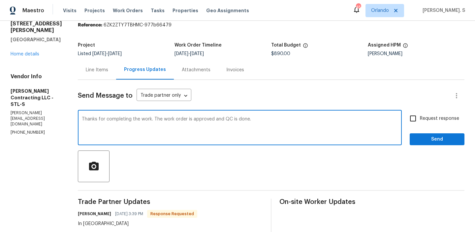
drag, startPoint x: 82, startPoint y: 119, endPoint x: 330, endPoint y: 119, distance: 248.0
click at [330, 119] on textarea "Thanks for completing the work. The work order is approved and QC is done." at bounding box center [240, 128] width 316 height 23
click at [433, 123] on label "Request response" at bounding box center [432, 119] width 53 height 14
click at [420, 123] on input "Request response" at bounding box center [413, 119] width 14 height 14
checkbox input "true"
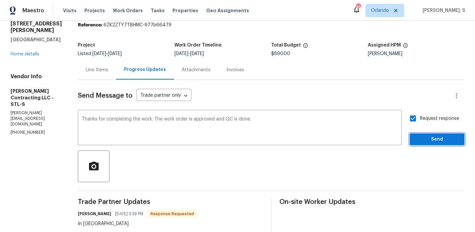
click at [428, 139] on span "Send" at bounding box center [437, 139] width 44 height 8
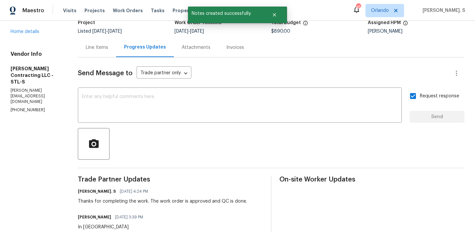
scroll to position [71, 0]
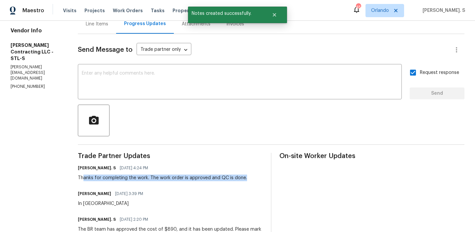
drag, startPoint x: 80, startPoint y: 179, endPoint x: 258, endPoint y: 177, distance: 178.0
click at [258, 177] on div "[PERSON_NAME]. S [DATE] 4:24 PM Thanks for completing the work. The work order …" at bounding box center [170, 172] width 185 height 18
copy div "anks for completing the work. The work order is approved and QC is done."
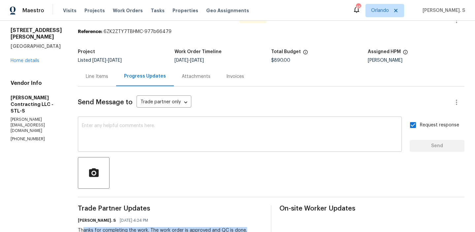
scroll to position [0, 0]
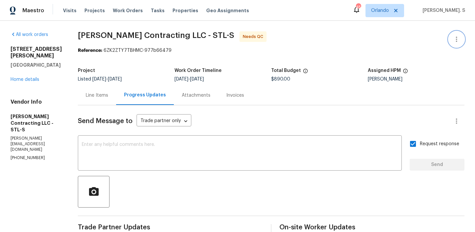
click at [455, 38] on icon "button" at bounding box center [457, 39] width 8 height 8
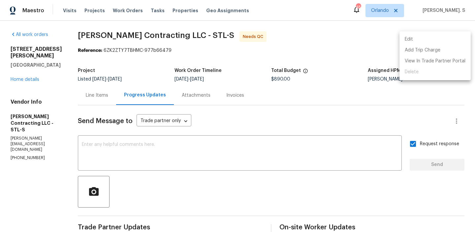
click at [428, 35] on li "Edit" at bounding box center [435, 39] width 71 height 11
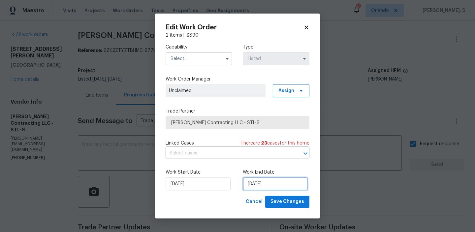
click at [255, 183] on input "[DATE]" at bounding box center [275, 183] width 65 height 13
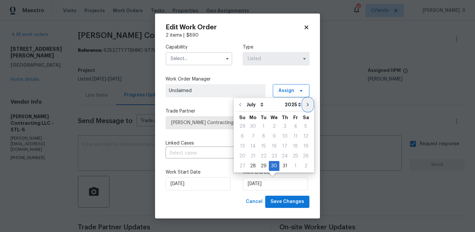
click at [305, 107] on icon "Go to next month" at bounding box center [307, 104] width 5 height 5
type input "[DATE]"
select select "7"
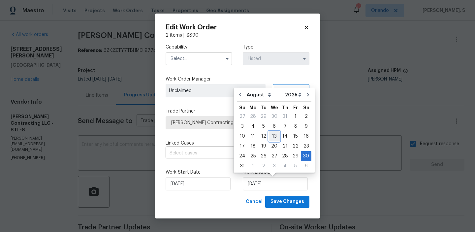
click at [272, 136] on div "13" at bounding box center [274, 136] width 11 height 9
type input "[DATE]"
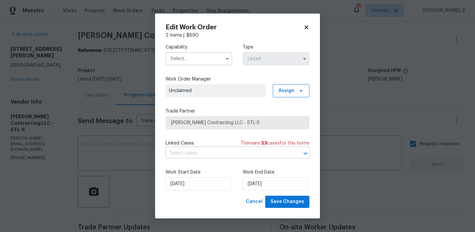
click at [231, 157] on input "text" at bounding box center [228, 153] width 125 height 10
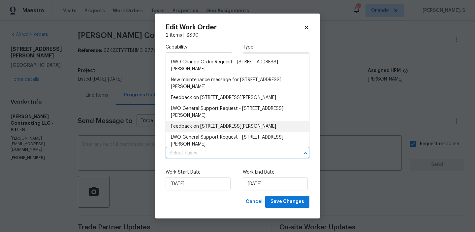
click at [217, 123] on li "Feedback on [STREET_ADDRESS][PERSON_NAME]" at bounding box center [238, 126] width 144 height 11
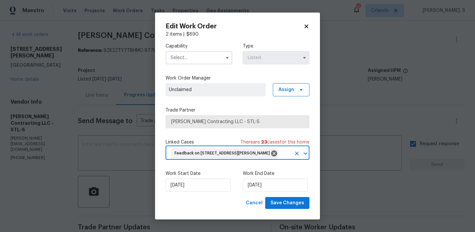
click at [202, 58] on input "text" at bounding box center [199, 57] width 67 height 13
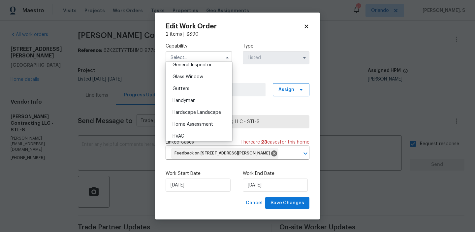
scroll to position [339, 0]
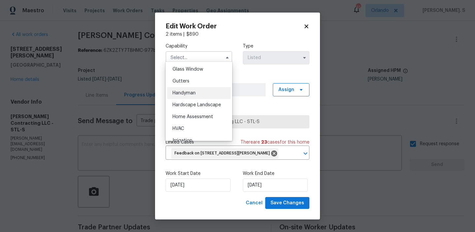
click at [196, 91] on div "Handyman" at bounding box center [198, 93] width 63 height 12
type input "Handyman"
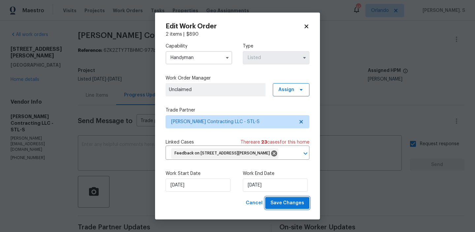
click at [292, 207] on span "Save Changes" at bounding box center [288, 203] width 34 height 8
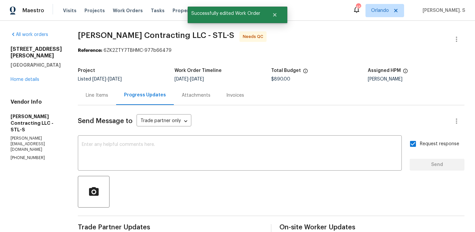
click at [88, 99] on div "Line Items" at bounding box center [97, 95] width 38 height 19
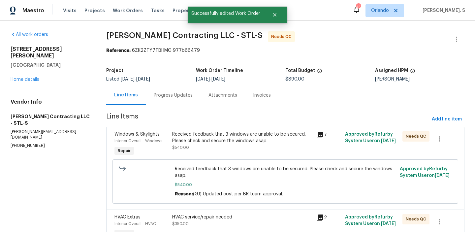
click at [220, 148] on div "Received feedback that 3 windows are unable to be secured. Please check and sec…" at bounding box center [242, 141] width 140 height 20
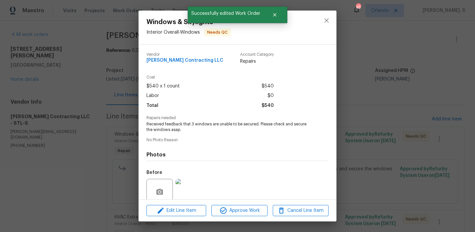
scroll to position [40, 0]
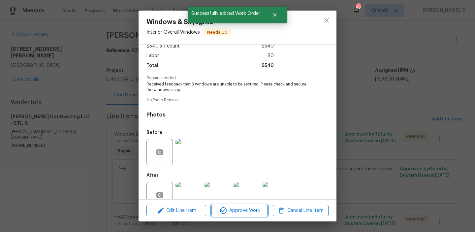
click at [224, 211] on icon "button" at bounding box center [224, 211] width 8 height 8
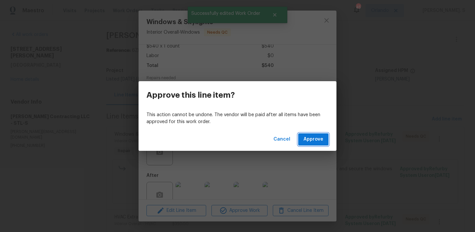
click at [318, 144] on button "Approve" at bounding box center [314, 139] width 30 height 12
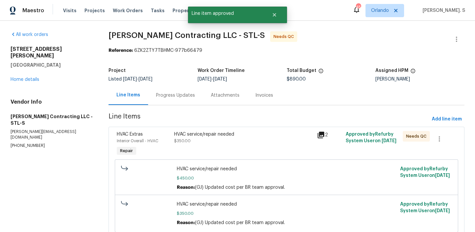
click at [239, 142] on div "HVAC service/repair needed $350.00" at bounding box center [243, 137] width 139 height 13
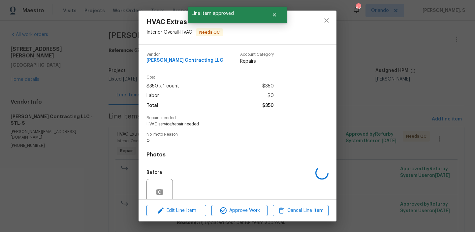
scroll to position [55, 0]
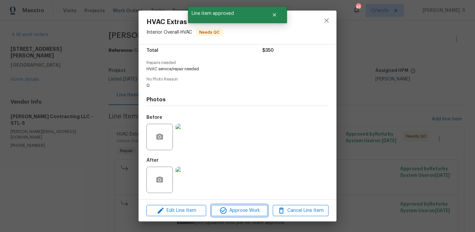
click at [256, 211] on span "Approve Work" at bounding box center [240, 211] width 52 height 8
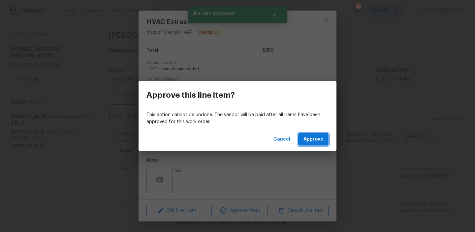
click at [319, 138] on span "Approve" at bounding box center [314, 139] width 20 height 8
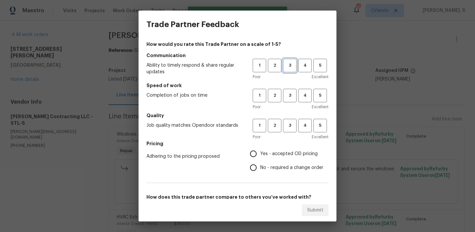
click at [290, 66] on span "3" at bounding box center [290, 66] width 12 height 8
click at [291, 94] on span "3" at bounding box center [290, 96] width 12 height 8
click at [292, 122] on span "3" at bounding box center [290, 126] width 12 height 8
click at [288, 171] on label "No - required a change order" at bounding box center [285, 168] width 77 height 14
click at [261, 171] on input "No - required a change order" at bounding box center [254, 168] width 14 height 14
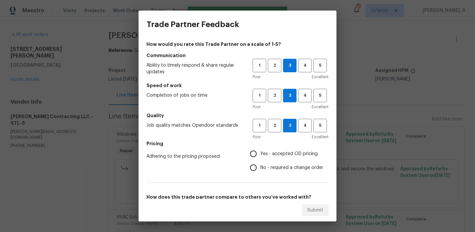
radio input "true"
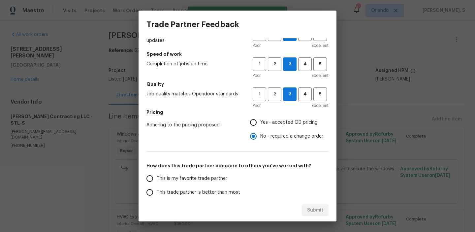
scroll to position [90, 0]
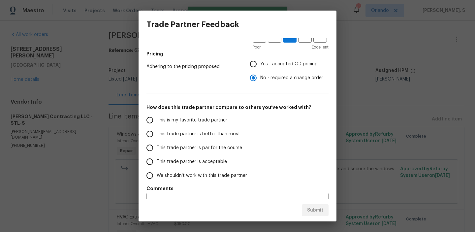
click at [212, 151] on span "This trade partner is par for the course" at bounding box center [200, 148] width 86 height 7
click at [157, 151] on input "This trade partner is par for the course" at bounding box center [150, 148] width 14 height 14
click at [315, 211] on span "Submit" at bounding box center [315, 210] width 16 height 8
radio input "true"
